Goal: Task Accomplishment & Management: Manage account settings

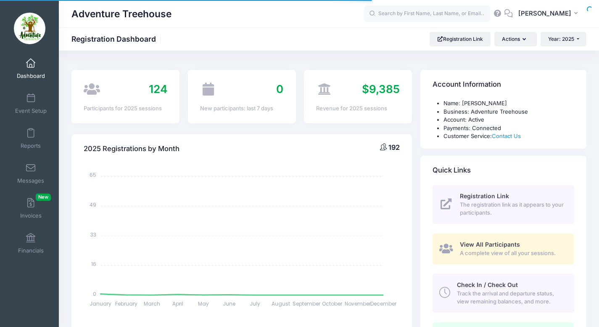
select select
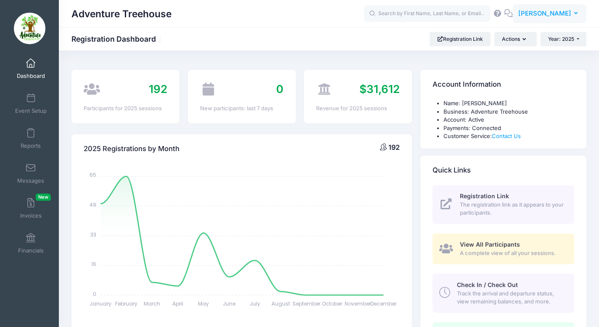
click at [540, 11] on span "[PERSON_NAME]" at bounding box center [544, 13] width 53 height 9
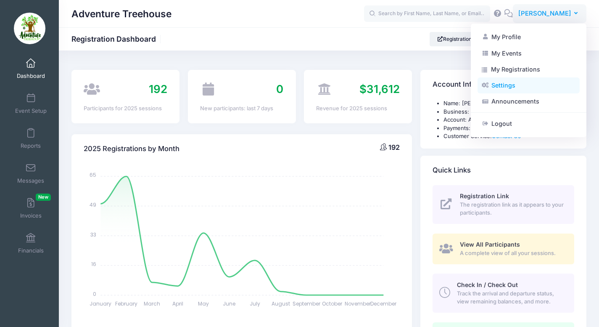
click at [514, 85] on link "Settings" at bounding box center [529, 85] width 102 height 16
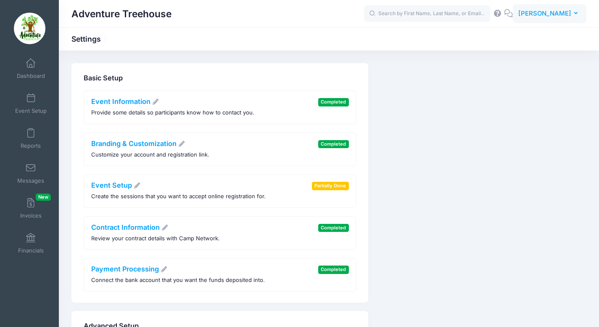
click at [565, 12] on span "[PERSON_NAME]" at bounding box center [544, 13] width 53 height 9
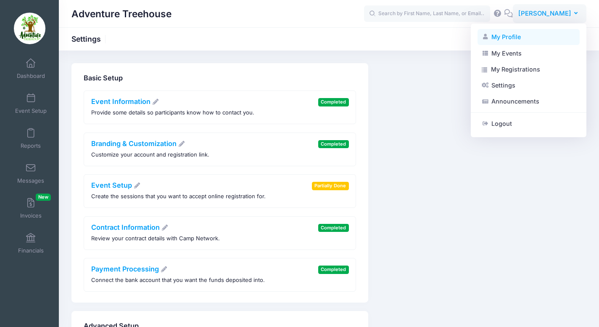
click at [530, 37] on link "My Profile" at bounding box center [529, 37] width 102 height 16
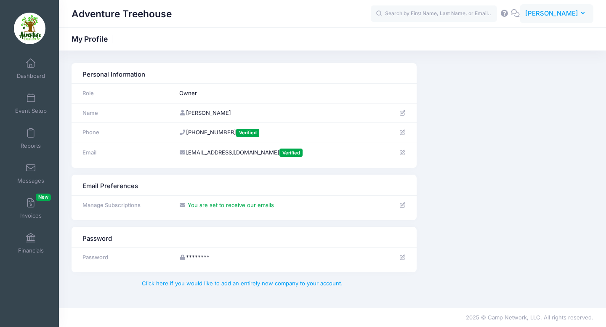
click at [579, 13] on button "BB [PERSON_NAME]" at bounding box center [556, 13] width 74 height 19
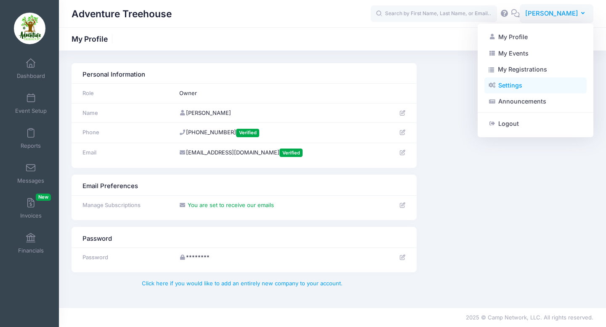
click at [522, 91] on link "Settings" at bounding box center [535, 85] width 102 height 16
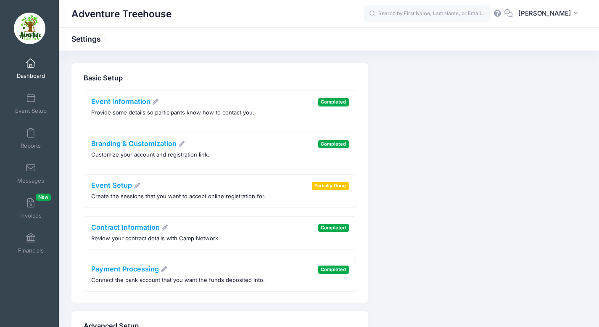
click at [34, 62] on link "Dashboard" at bounding box center [31, 68] width 40 height 29
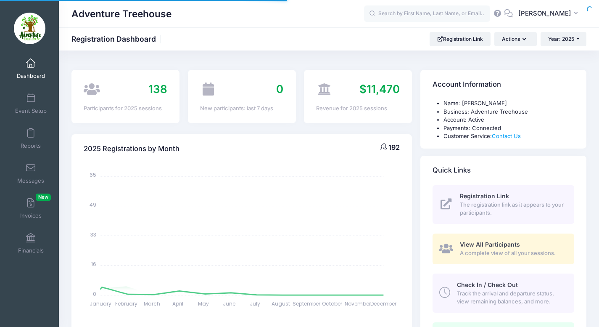
select select
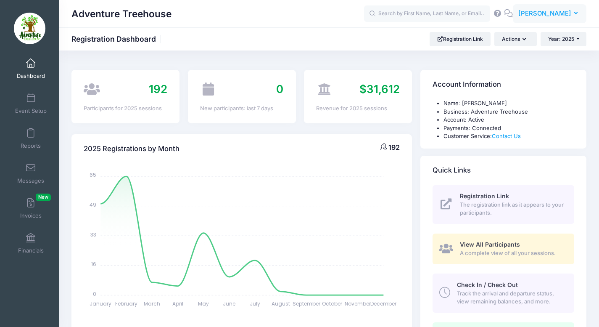
click at [557, 8] on button "BB Beth Boedeker" at bounding box center [550, 13] width 74 height 19
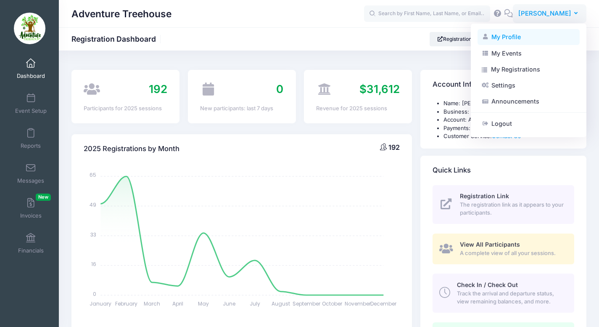
click at [502, 34] on link "My Profile" at bounding box center [529, 37] width 102 height 16
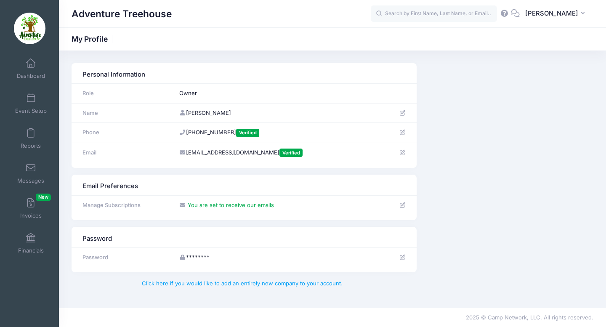
drag, startPoint x: 133, startPoint y: 111, endPoint x: 130, endPoint y: 97, distance: 14.0
click at [133, 111] on div "Name" at bounding box center [124, 113] width 93 height 8
click at [98, 160] on th "Email" at bounding box center [122, 153] width 103 height 20
click at [33, 65] on link "Dashboard" at bounding box center [31, 68] width 40 height 29
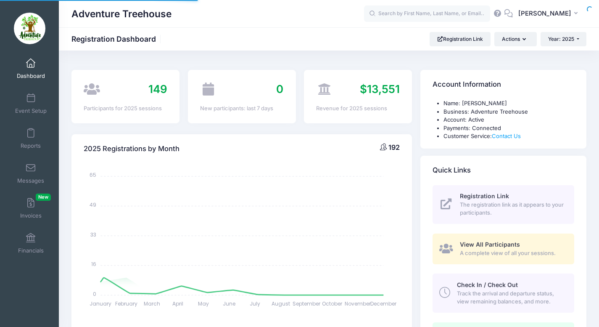
select select
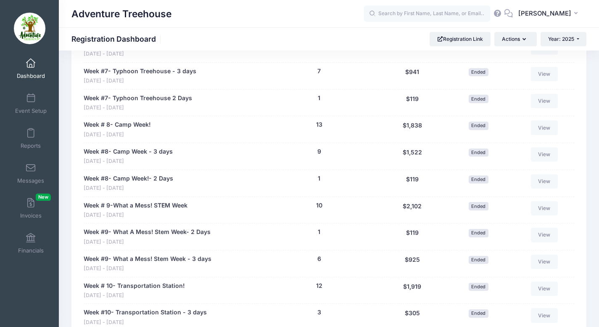
scroll to position [936, 0]
click at [29, 19] on img at bounding box center [30, 29] width 32 height 32
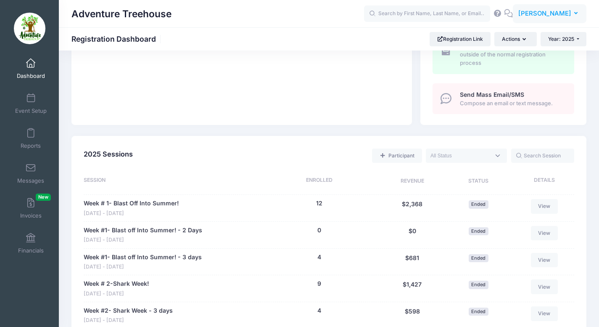
scroll to position [26, 0]
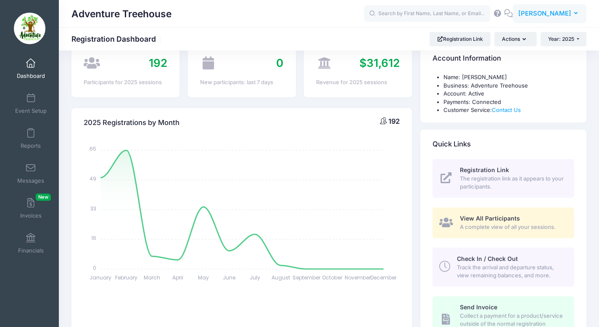
click at [551, 11] on span "[PERSON_NAME]" at bounding box center [544, 13] width 53 height 9
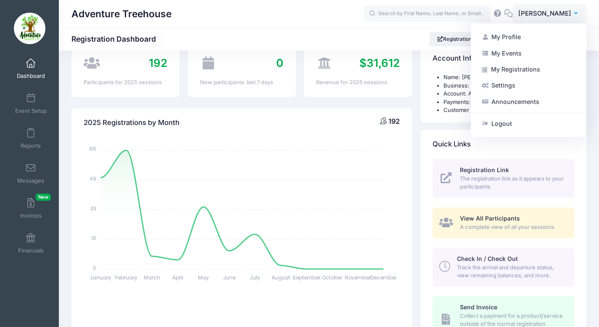
click at [508, 81] on link "Settings" at bounding box center [529, 85] width 102 height 16
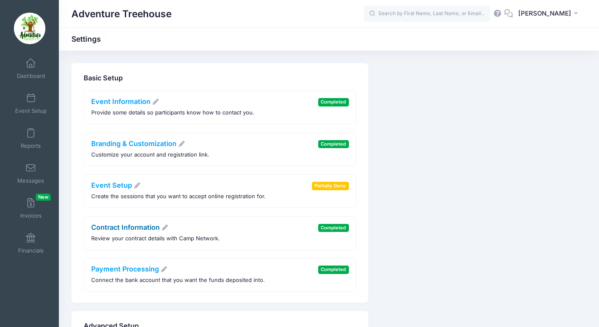
scroll to position [95, 0]
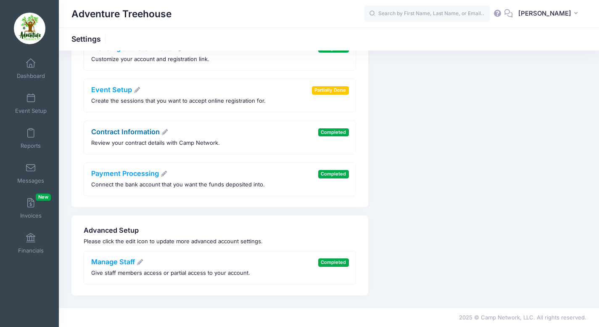
click at [134, 128] on link "Contract Information" at bounding box center [129, 131] width 77 height 8
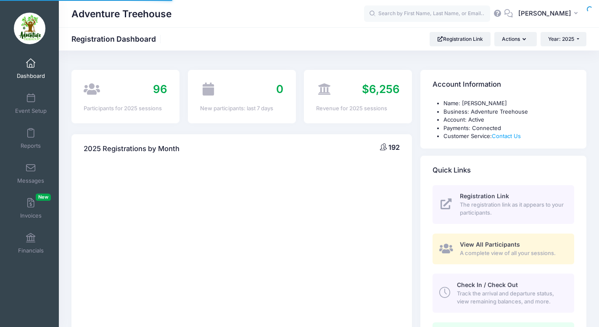
select select
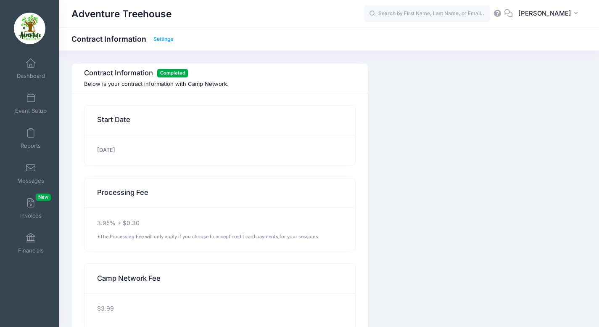
click at [161, 36] on link "Settings" at bounding box center [163, 39] width 20 height 6
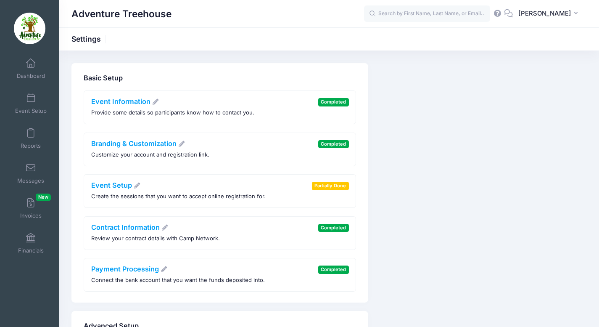
click at [135, 221] on li "Contract Information Review your contract details with Camp Network. Completed" at bounding box center [220, 233] width 272 height 34
click at [138, 226] on link "Contract Information" at bounding box center [129, 227] width 77 height 8
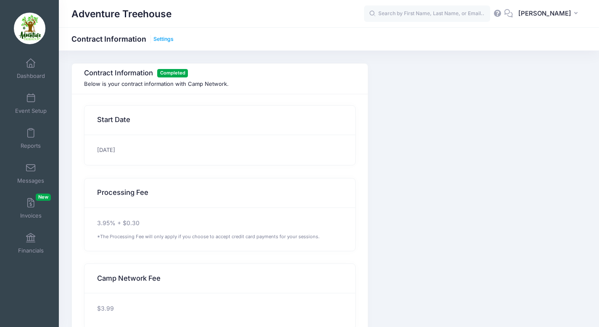
click at [163, 38] on link "Settings" at bounding box center [163, 39] width 20 height 6
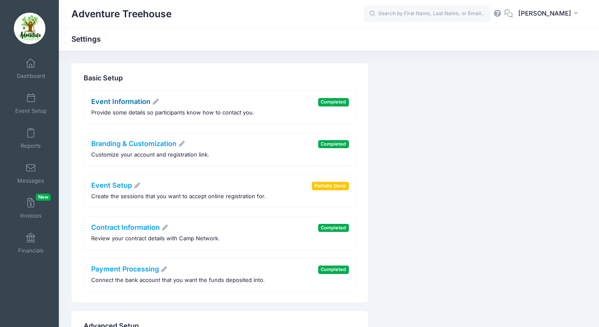
click at [132, 100] on link "Event Information" at bounding box center [125, 101] width 68 height 8
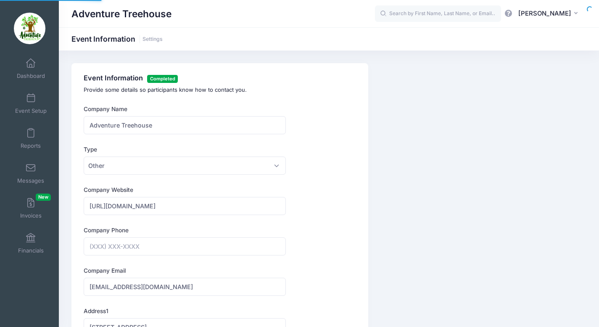
type input "[PHONE_NUMBER]"
click at [513, 15] on icon at bounding box center [508, 13] width 9 height 5
